Goal: Task Accomplishment & Management: Use online tool/utility

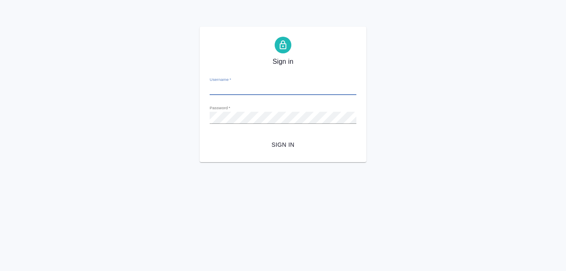
type input "[EMAIL_ADDRESS][DOMAIN_NAME]"
click at [288, 147] on span "Sign in" at bounding box center [282, 145] width 133 height 10
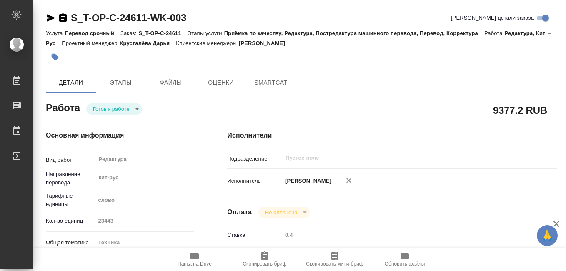
type textarea "x"
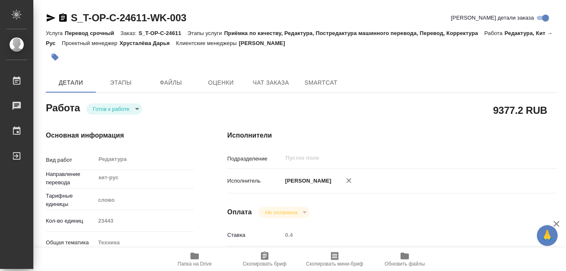
type textarea "x"
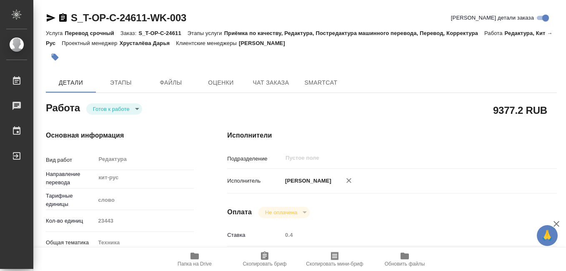
type textarea "x"
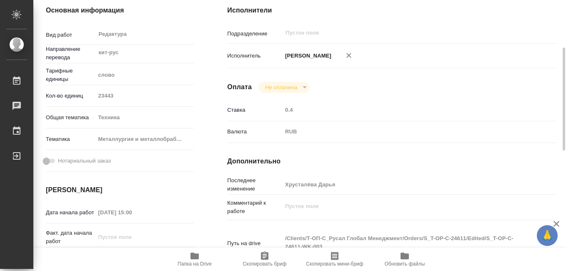
type textarea "x"
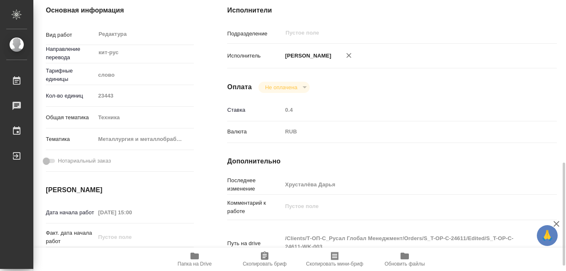
scroll to position [208, 0]
